Goal: Task Accomplishment & Management: Manage account settings

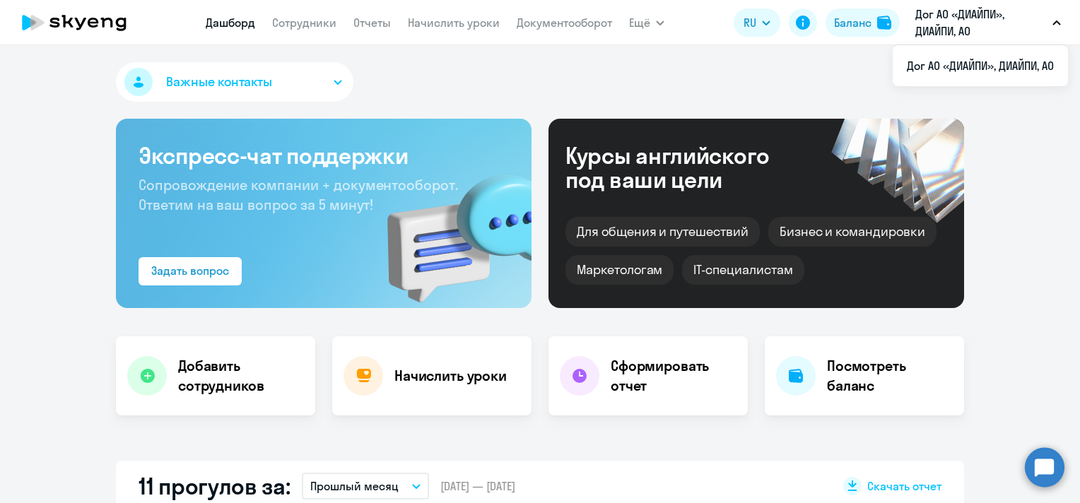
select select "30"
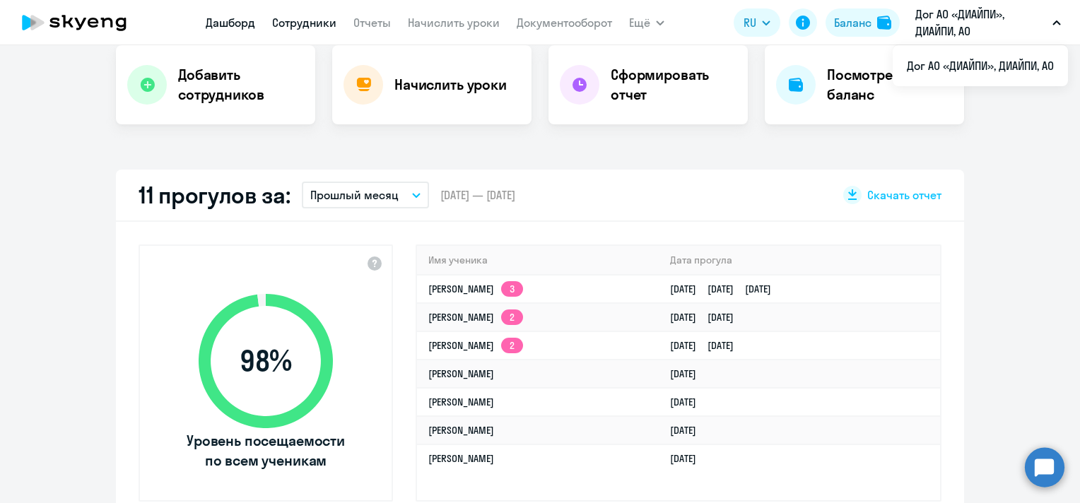
click at [305, 27] on link "Сотрудники" at bounding box center [304, 23] width 64 height 14
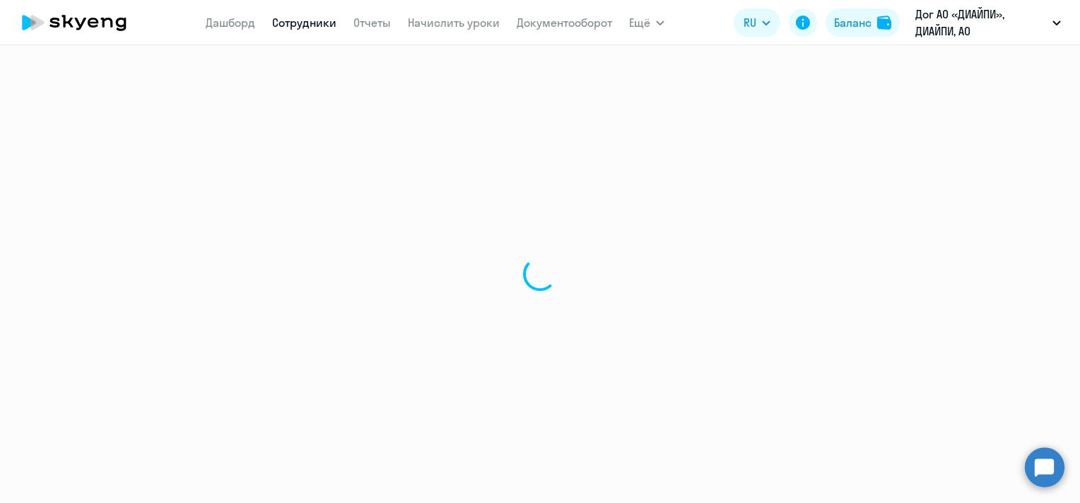
select select "30"
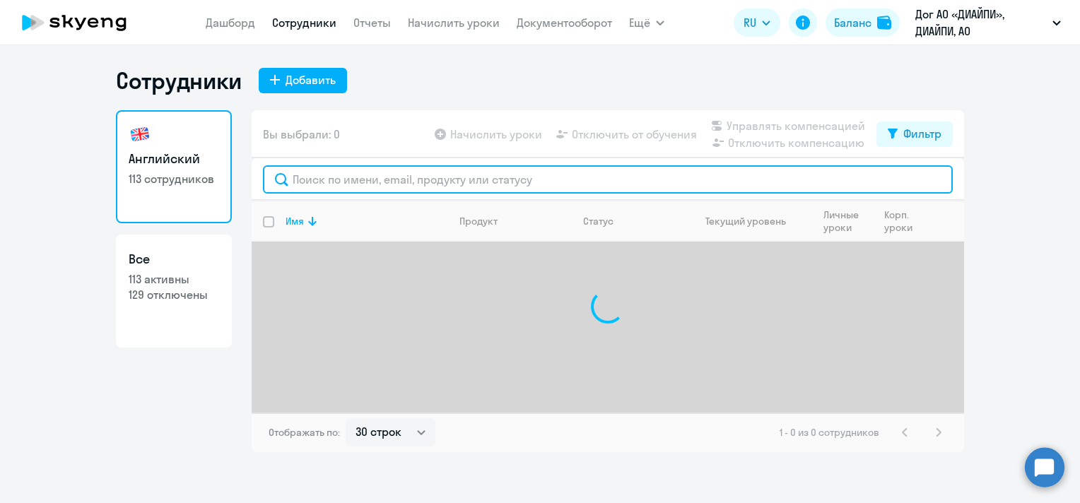
click at [450, 181] on input "text" at bounding box center [608, 179] width 690 height 28
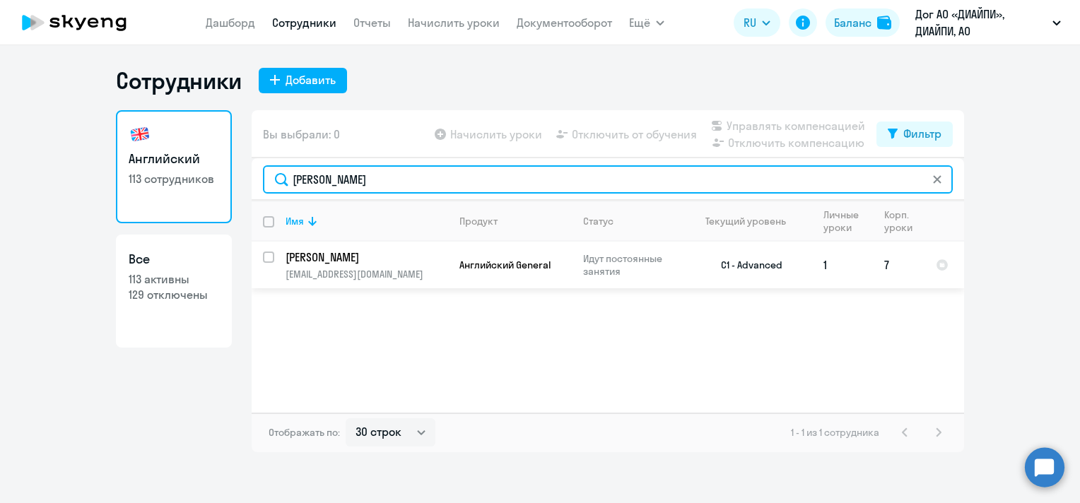
type input "[PERSON_NAME]"
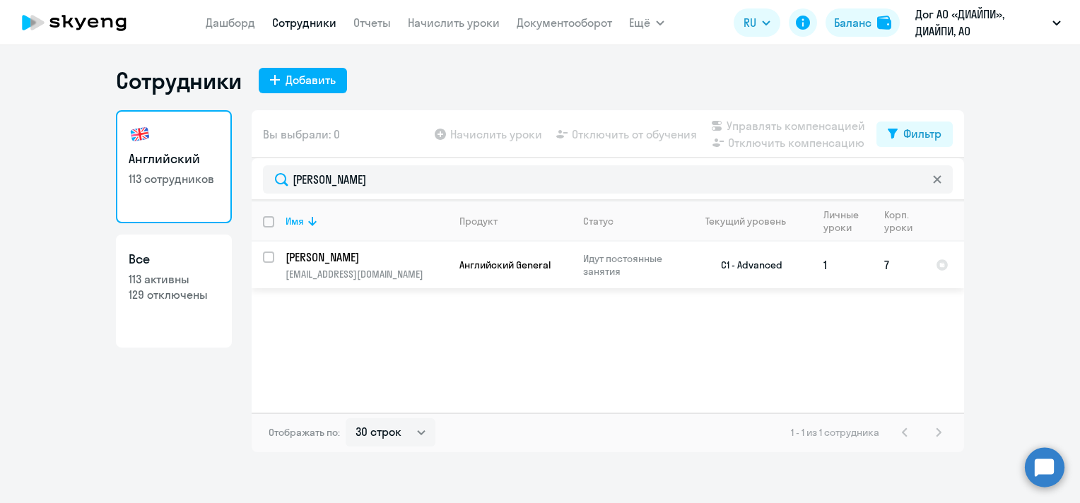
click at [269, 258] on input "select row 16210020" at bounding box center [277, 266] width 28 height 28
checkbox input "true"
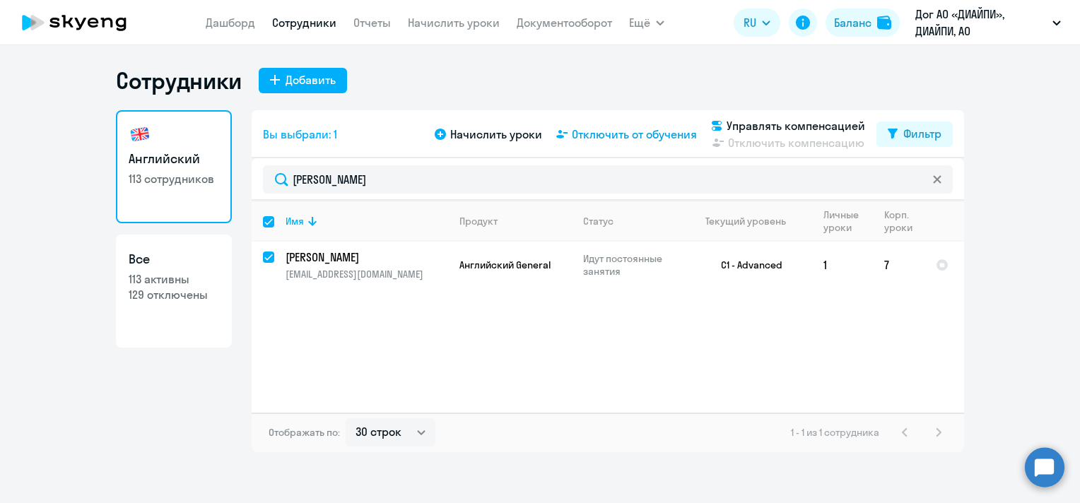
click at [656, 134] on span "Отключить от обучения" at bounding box center [634, 134] width 125 height 17
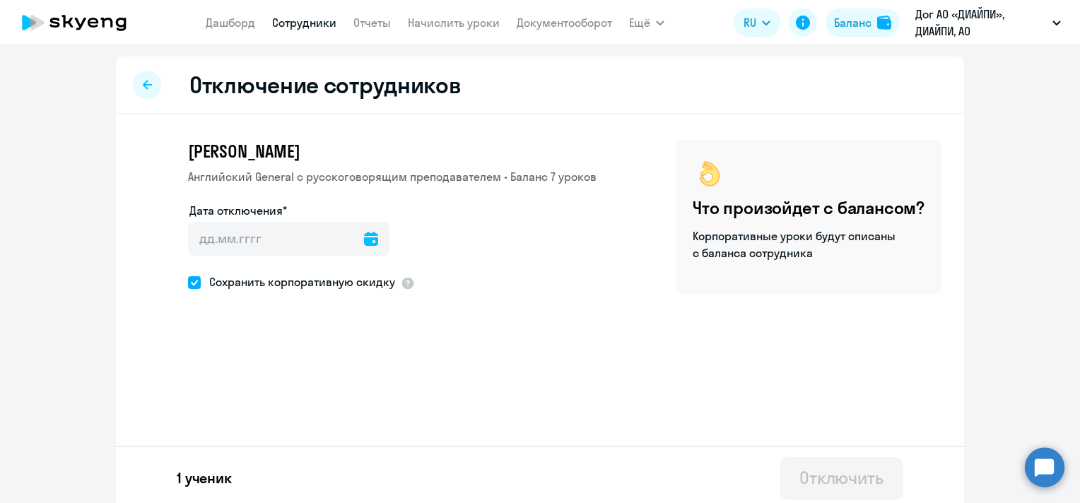
click at [364, 235] on icon at bounding box center [371, 239] width 14 height 14
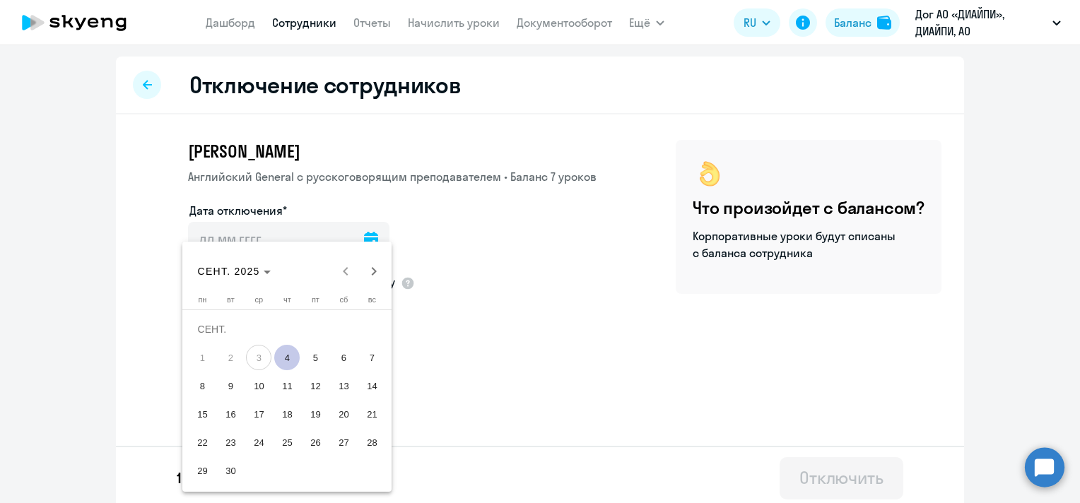
click at [293, 357] on span "4" at bounding box center [286, 357] width 25 height 25
type input "[DATE]"
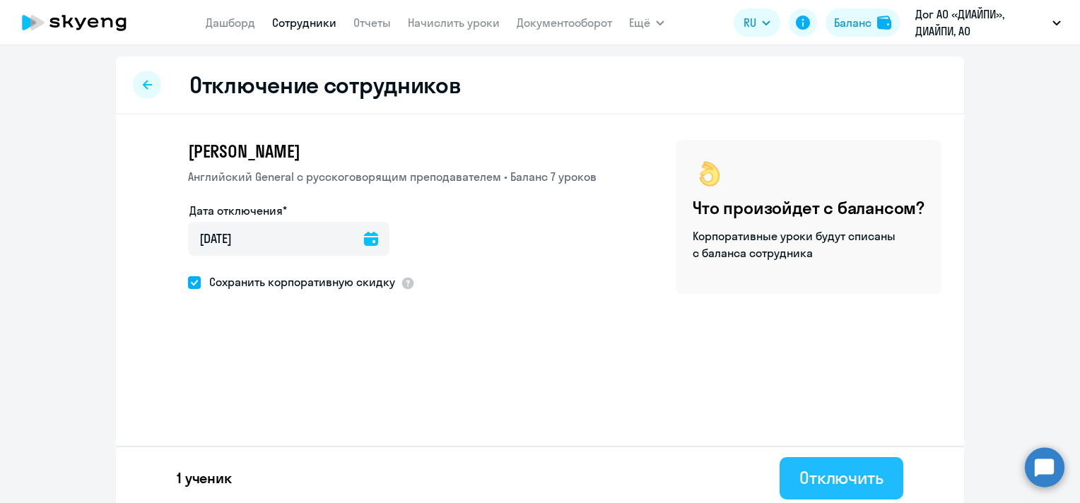
click at [858, 486] on div "Отключить" at bounding box center [842, 478] width 84 height 23
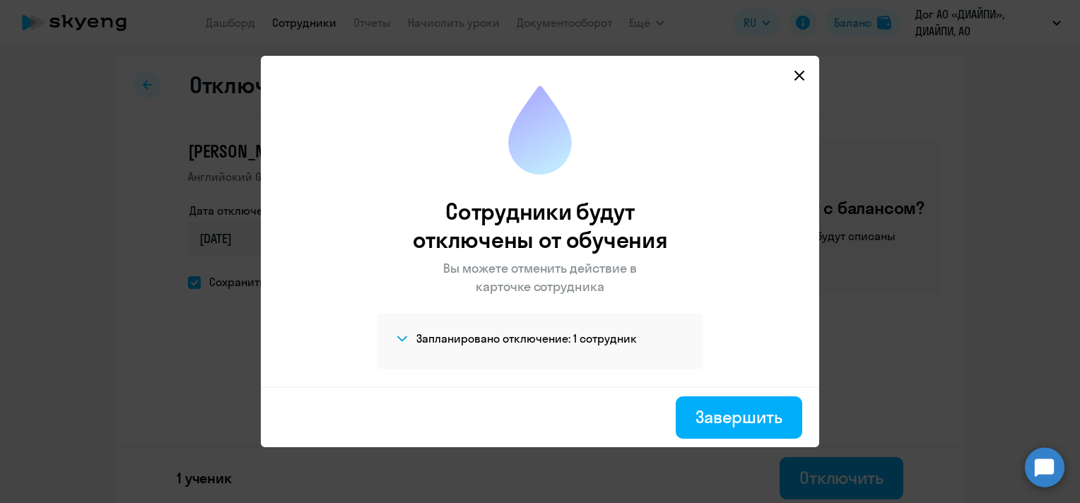
click at [803, 74] on icon at bounding box center [799, 75] width 11 height 11
select select "30"
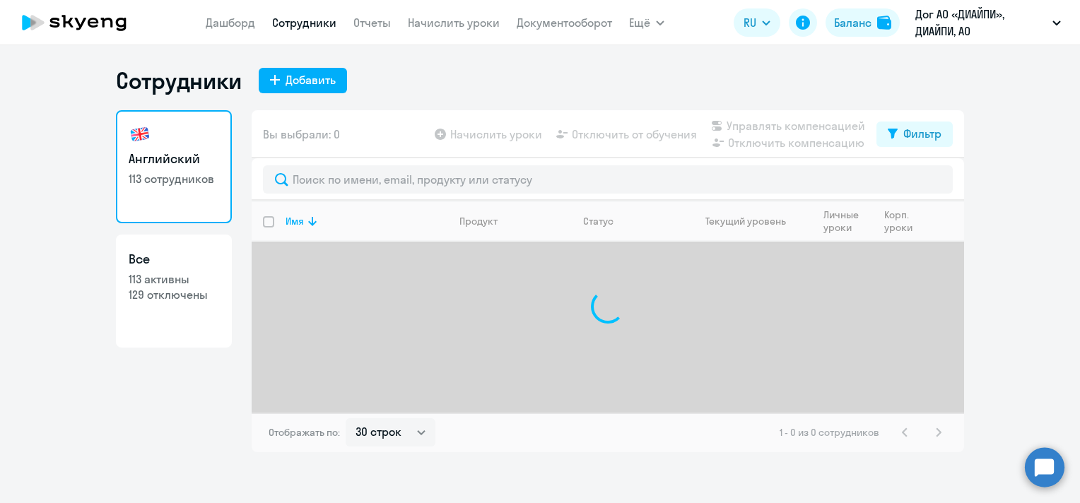
select select "30"
